Goal: Navigation & Orientation: Find specific page/section

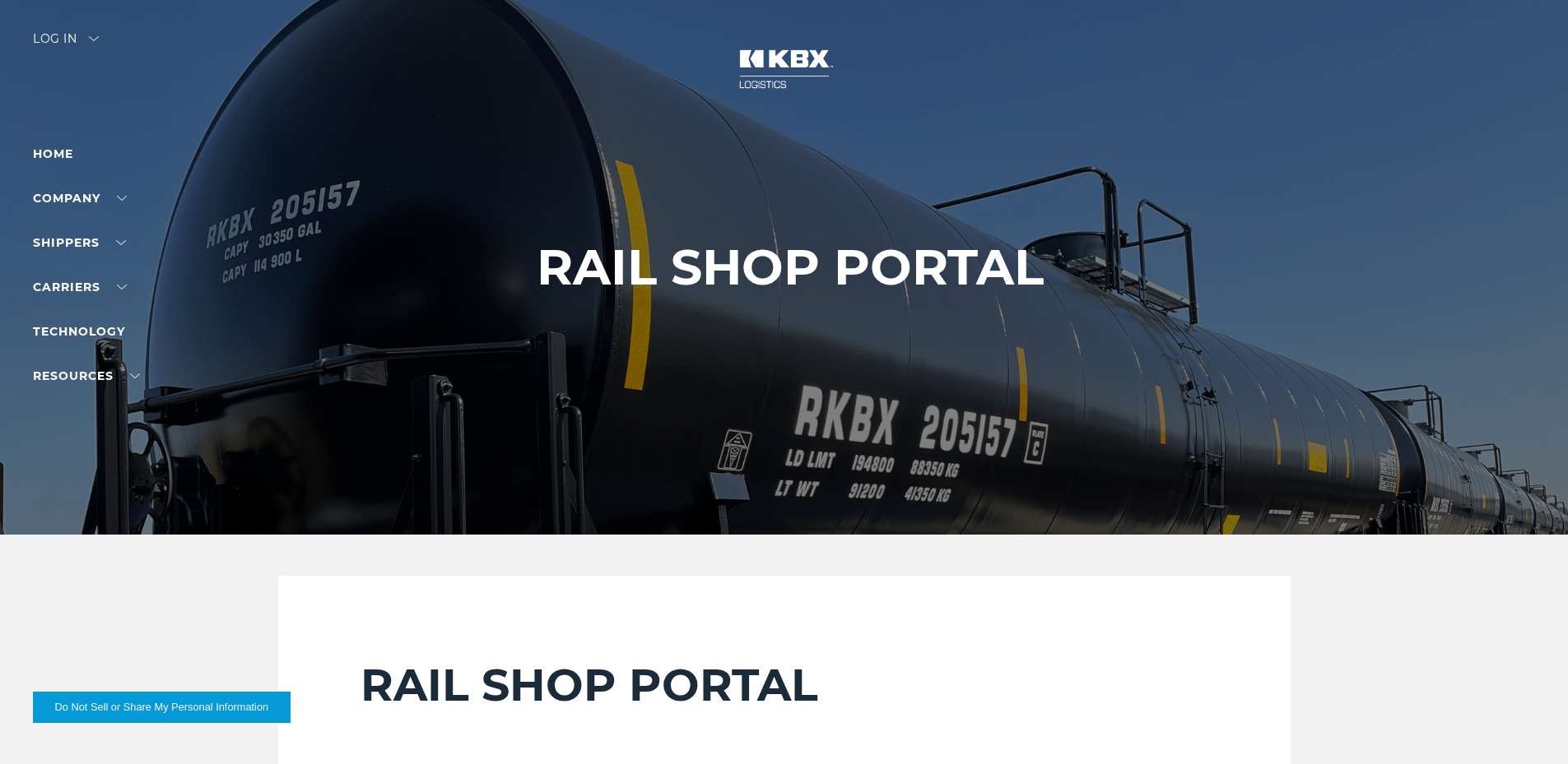
click at [65, 34] on div "Log in" at bounding box center [66, 45] width 66 height 24
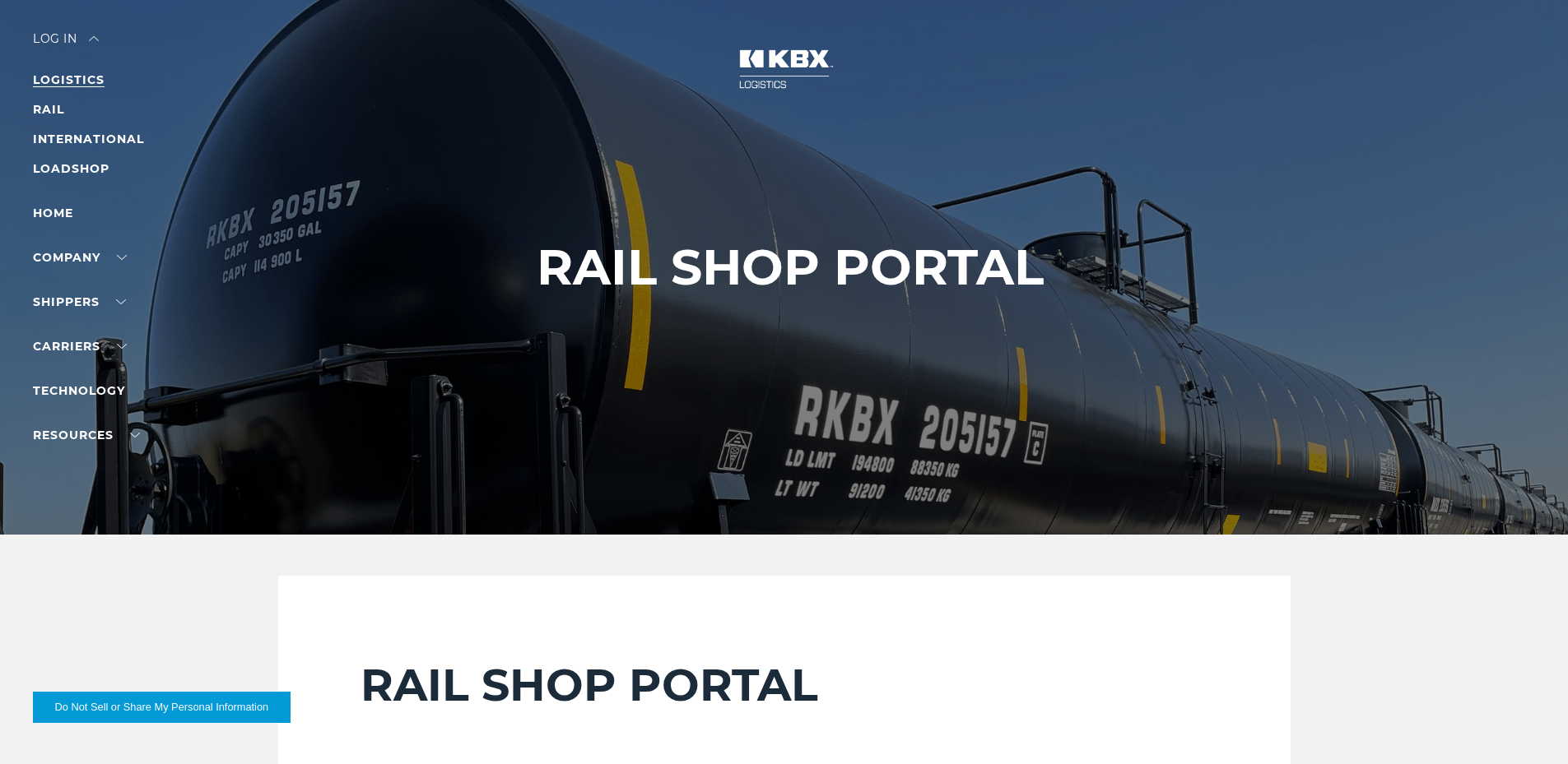
click at [64, 80] on link "LOGISTICS" at bounding box center [69, 79] width 72 height 15
click at [55, 106] on link "RAIL" at bounding box center [49, 109] width 31 height 15
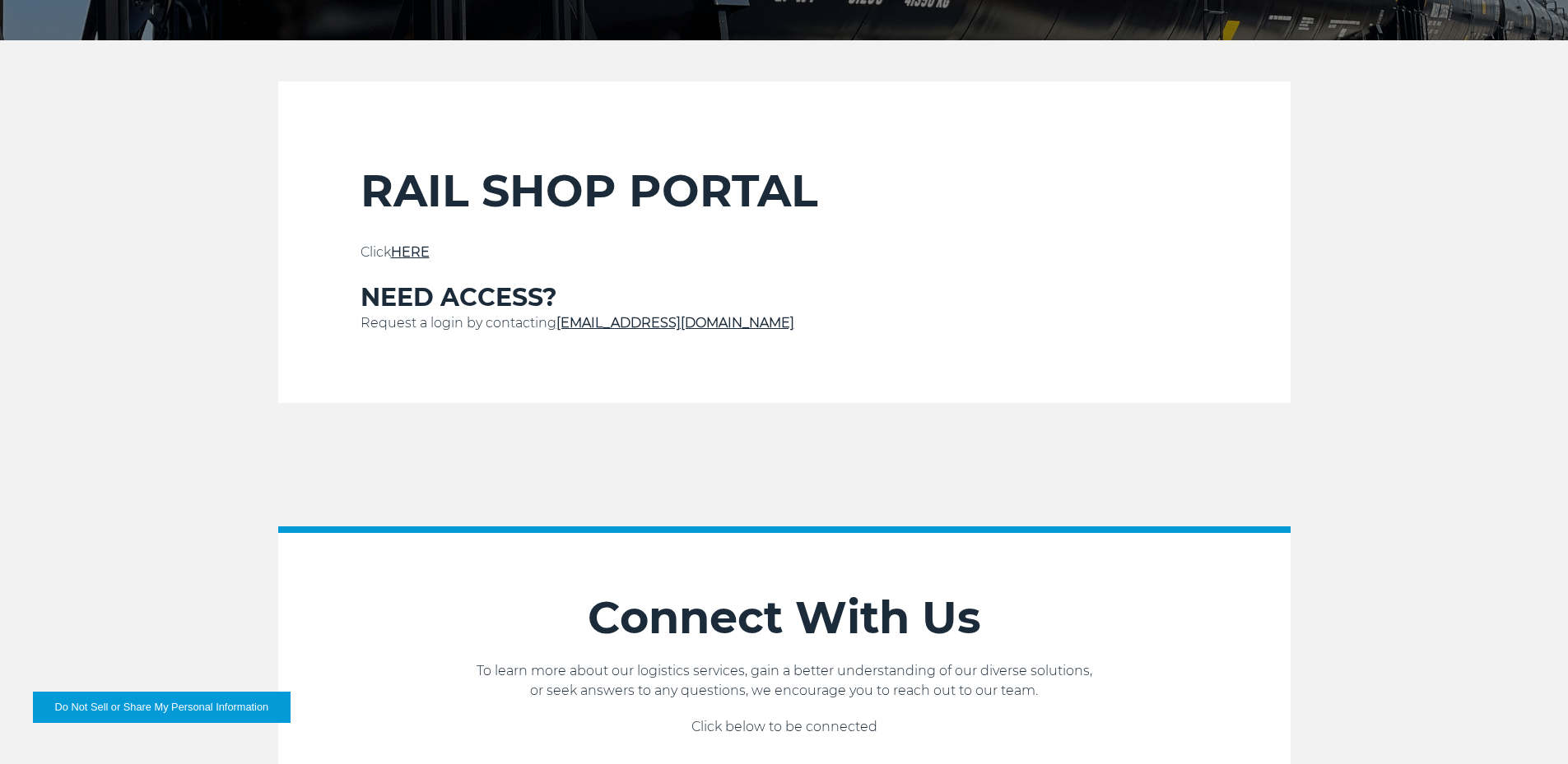
scroll to position [493, 0]
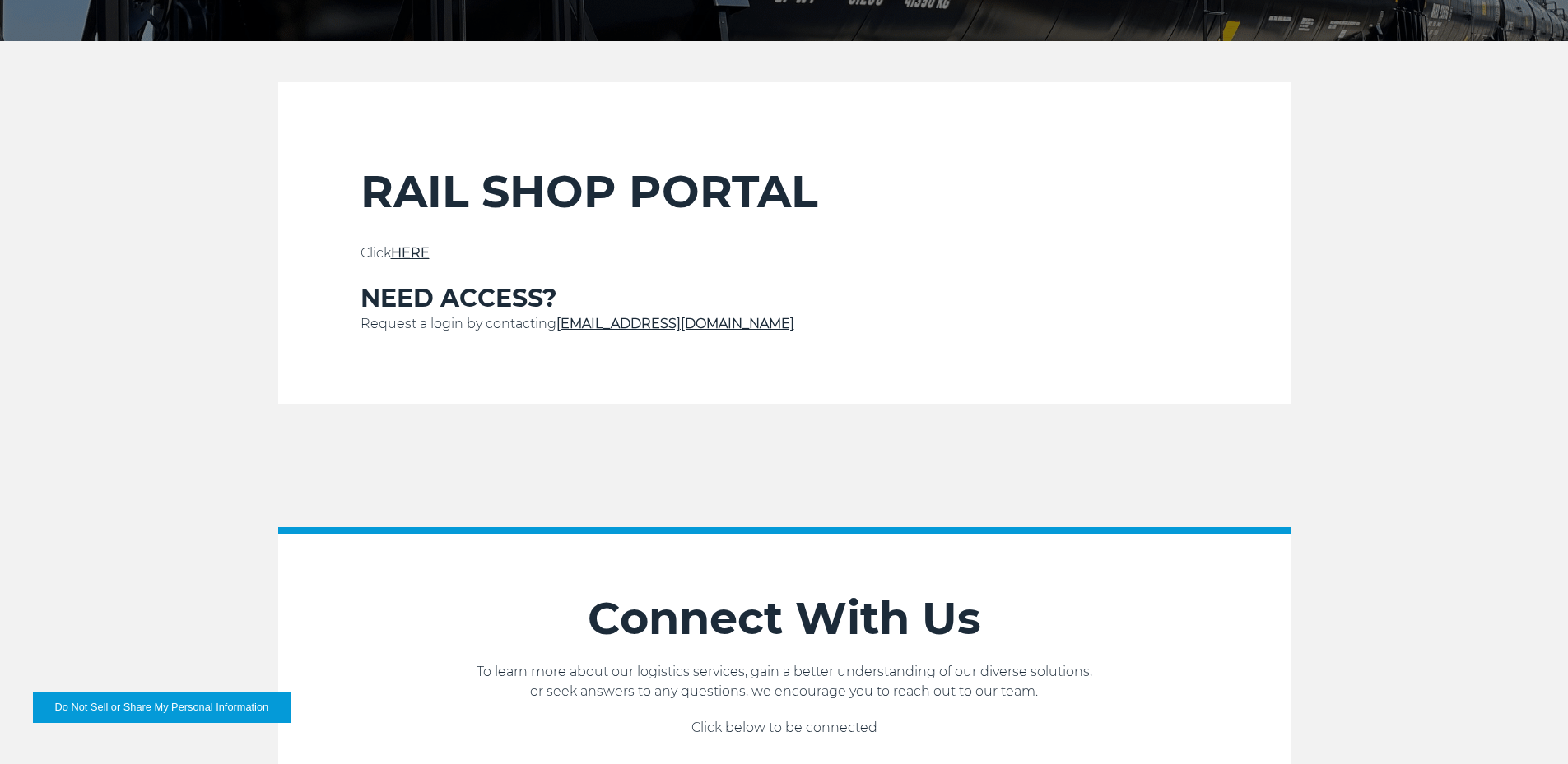
click at [418, 253] on link "HERE" at bounding box center [411, 253] width 38 height 16
